Goal: Information Seeking & Learning: Find specific fact

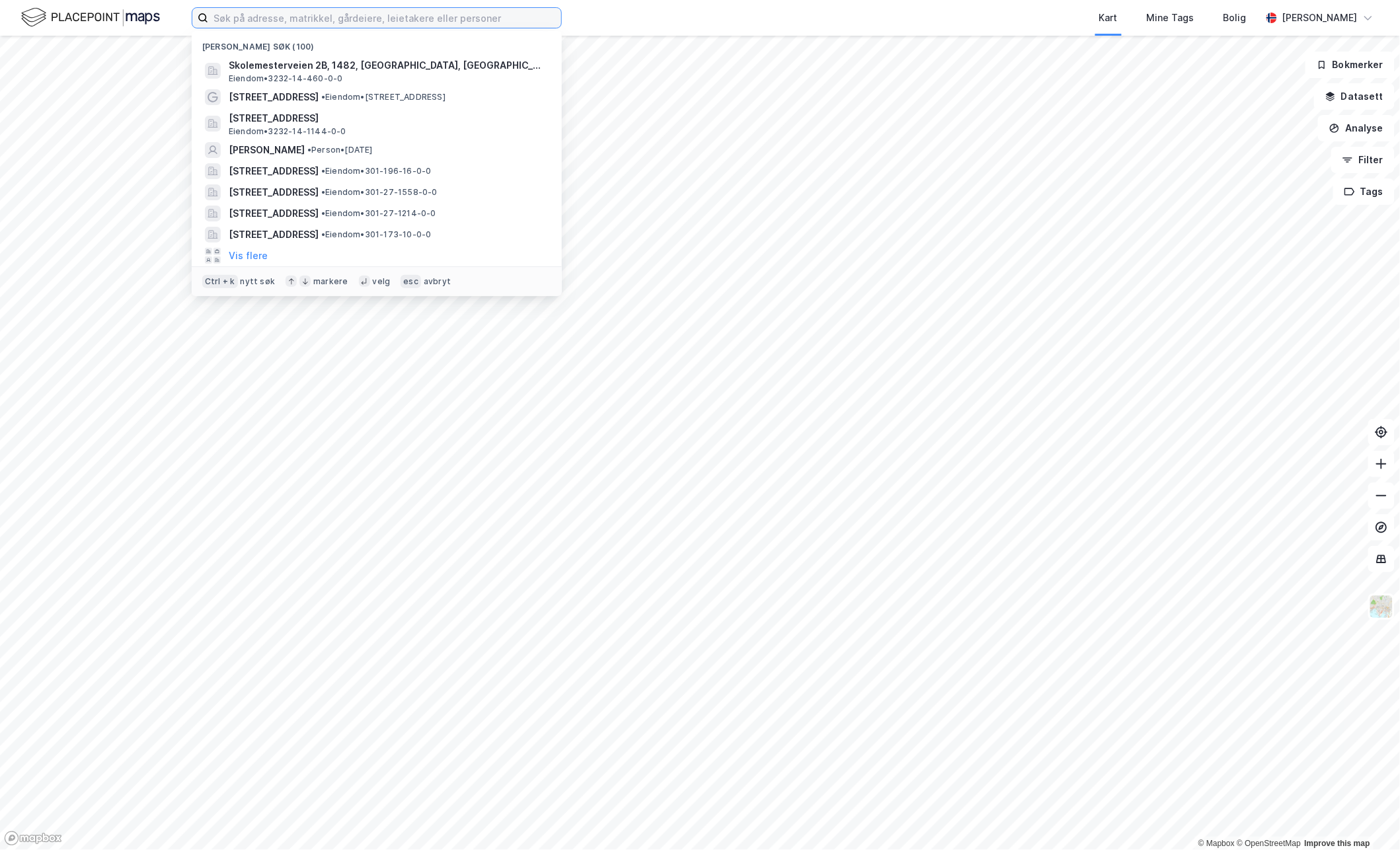
click at [475, 23] on input at bounding box center [384, 18] width 353 height 20
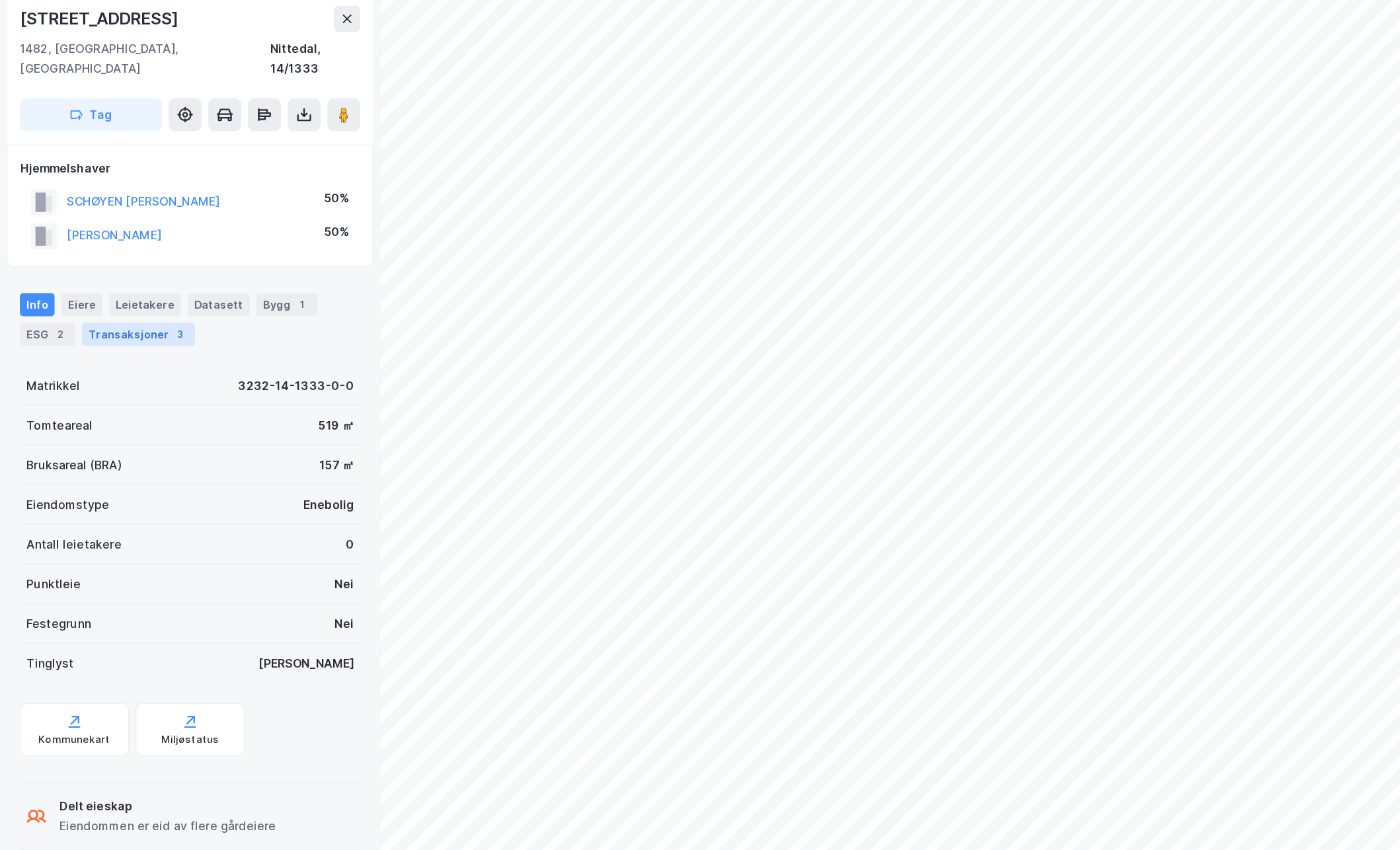
click at [103, 305] on div "Transaksjoner 3" at bounding box center [110, 314] width 91 height 18
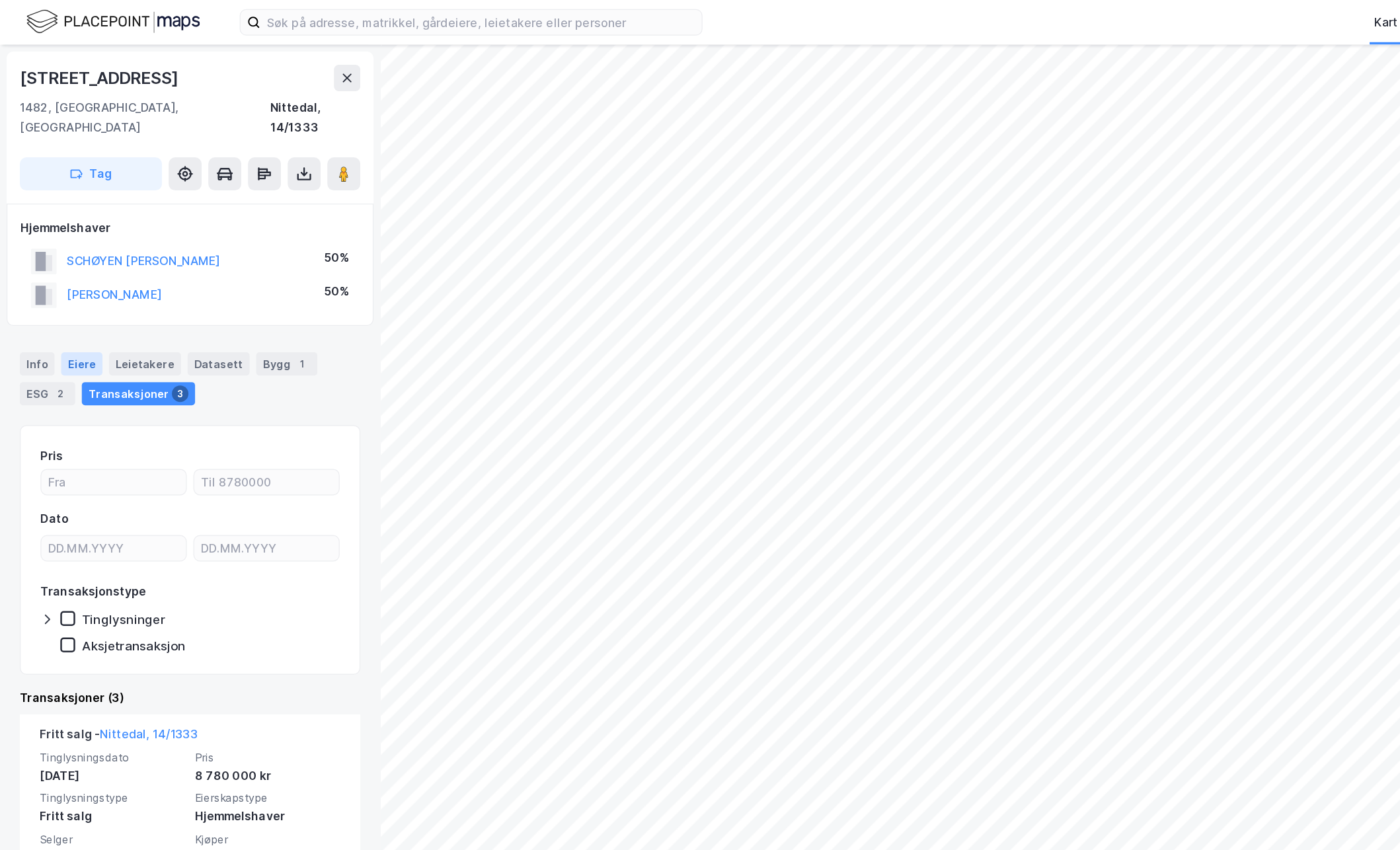
click at [62, 281] on div "Eiere" at bounding box center [65, 290] width 33 height 18
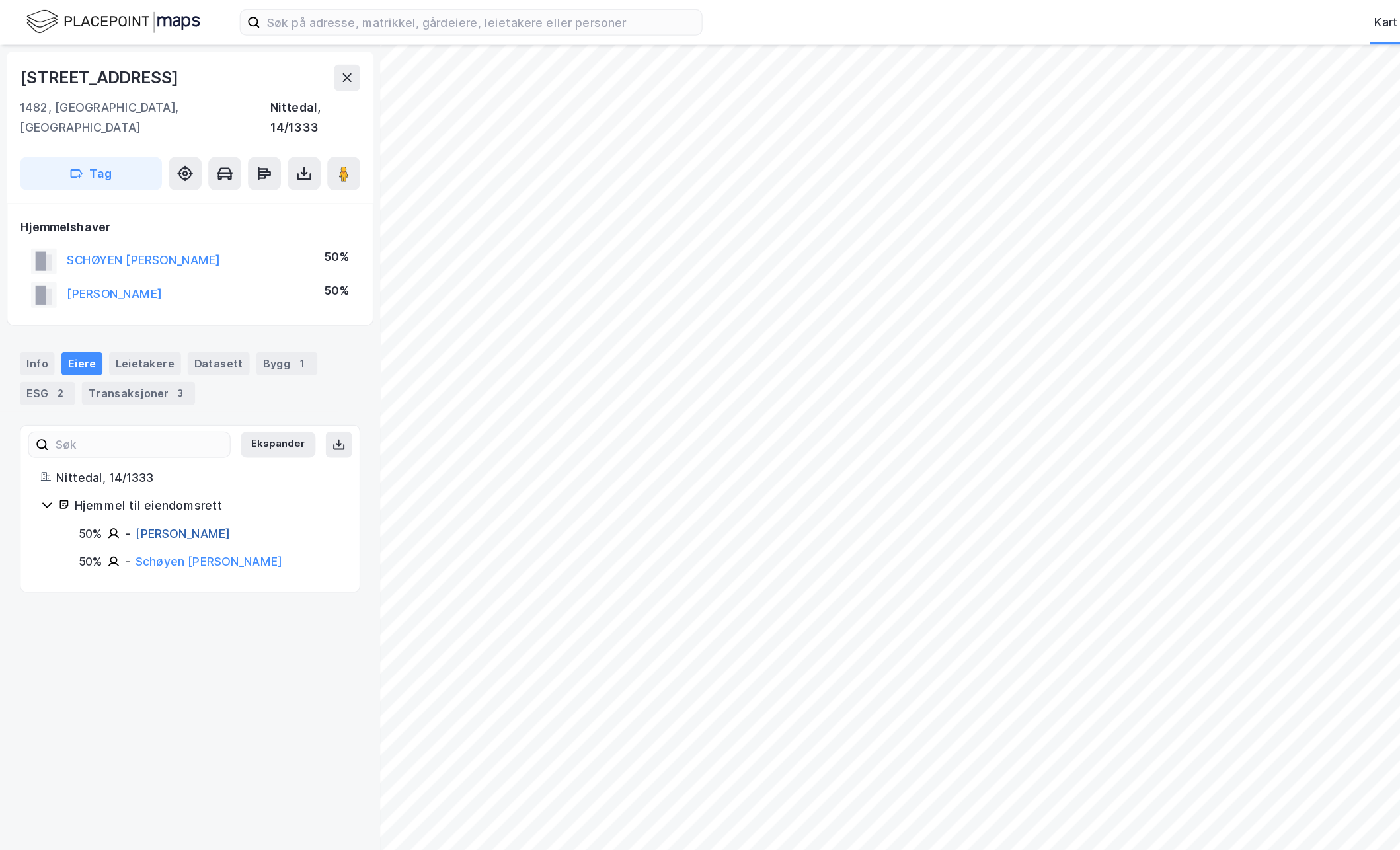
click at [133, 421] on link "[PERSON_NAME]" at bounding box center [146, 427] width 76 height 11
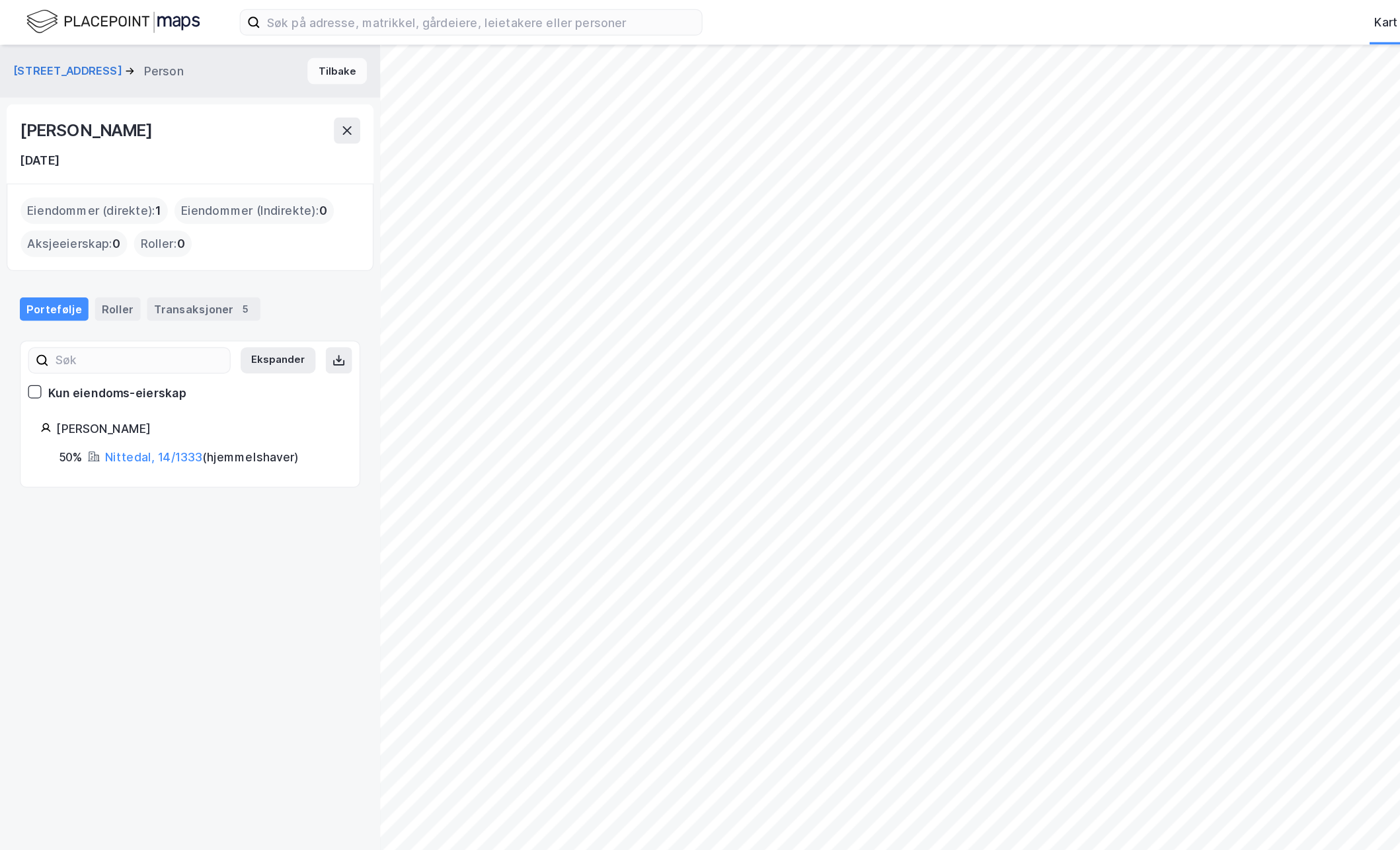
click at [263, 57] on button "Tilbake" at bounding box center [269, 57] width 47 height 21
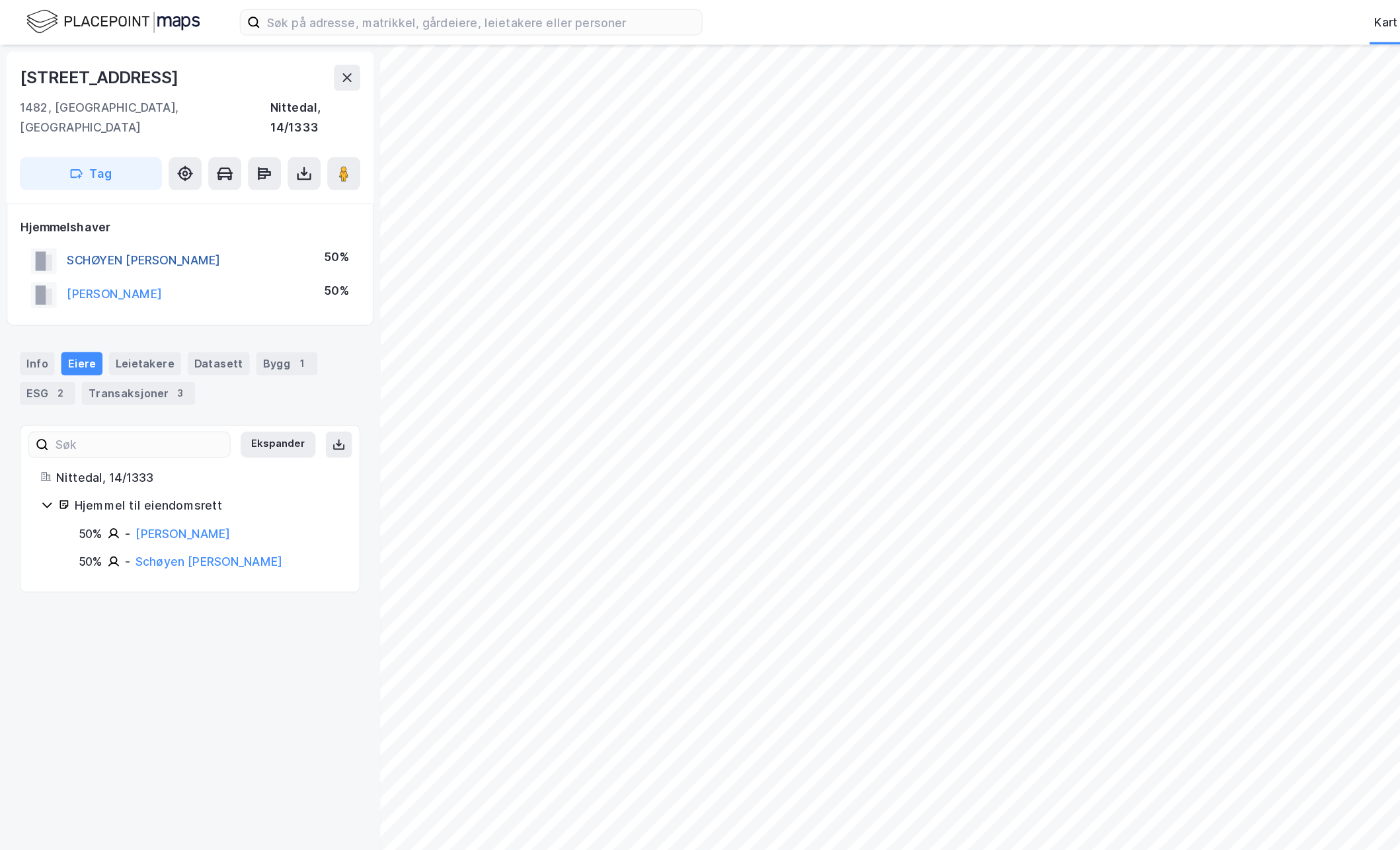
click at [0, 0] on button "SCHØYEN [PERSON_NAME]" at bounding box center [0, 0] width 0 height 0
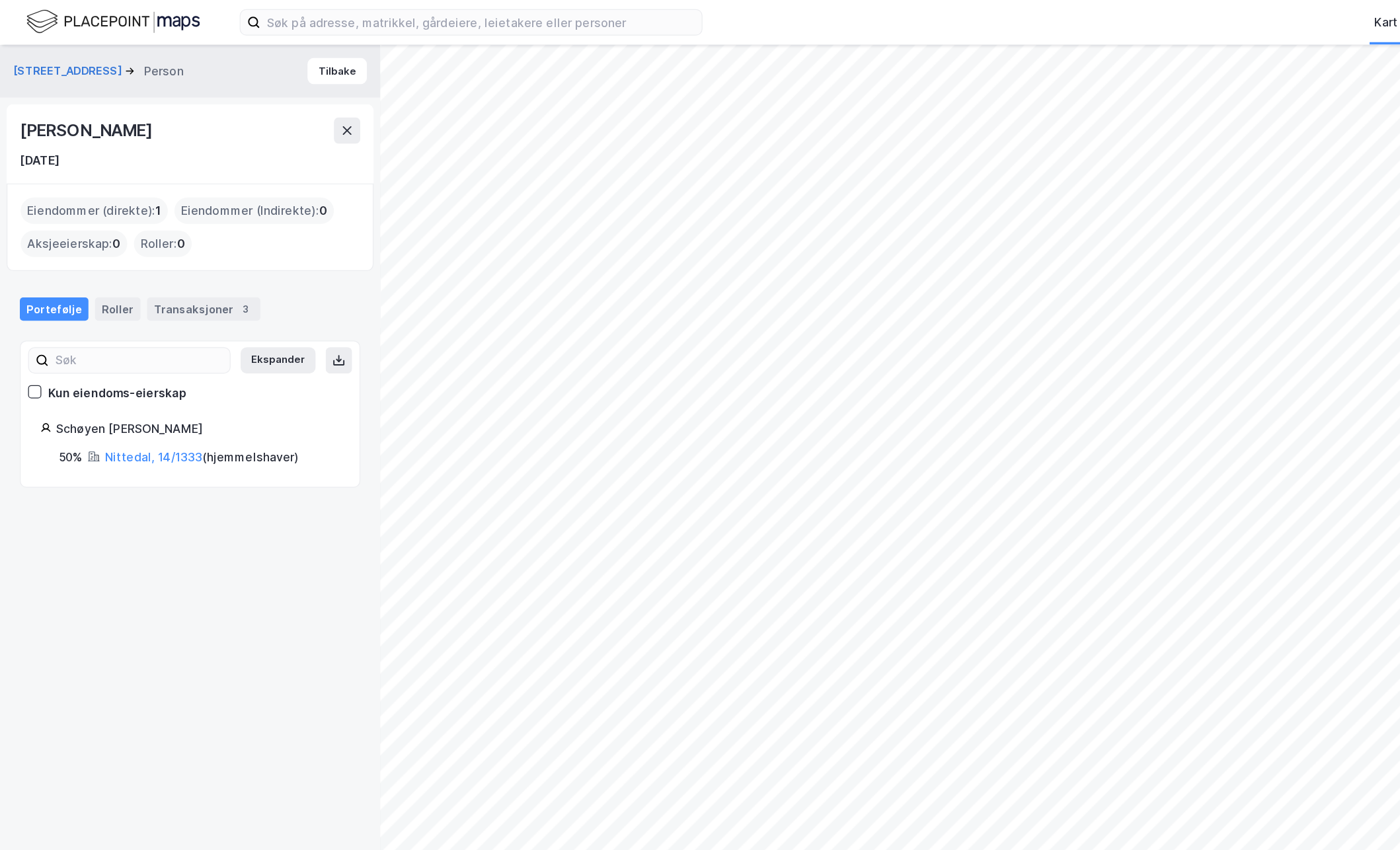
drag, startPoint x: 76, startPoint y: 125, endPoint x: 58, endPoint y: 128, distance: 18.2
click at [58, 128] on div "[DATE]" at bounding box center [152, 129] width 272 height 16
click at [47, 128] on div "[DATE]" at bounding box center [31, 129] width 31 height 16
